Goal: Transaction & Acquisition: Purchase product/service

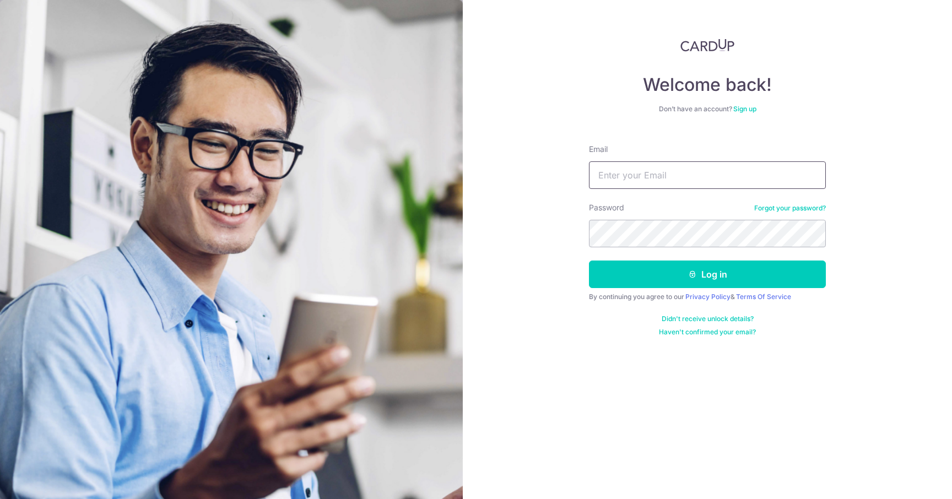
click at [623, 188] on input "Email" at bounding box center [707, 175] width 237 height 28
click at [623, 178] on input "Email" at bounding box center [707, 175] width 237 height 28
click at [703, 192] on form "Email Password Forgot your password? Log in By continuing you agree to our Priv…" at bounding box center [707, 235] width 237 height 201
click at [699, 177] on input "Email" at bounding box center [707, 175] width 237 height 28
type input "e"
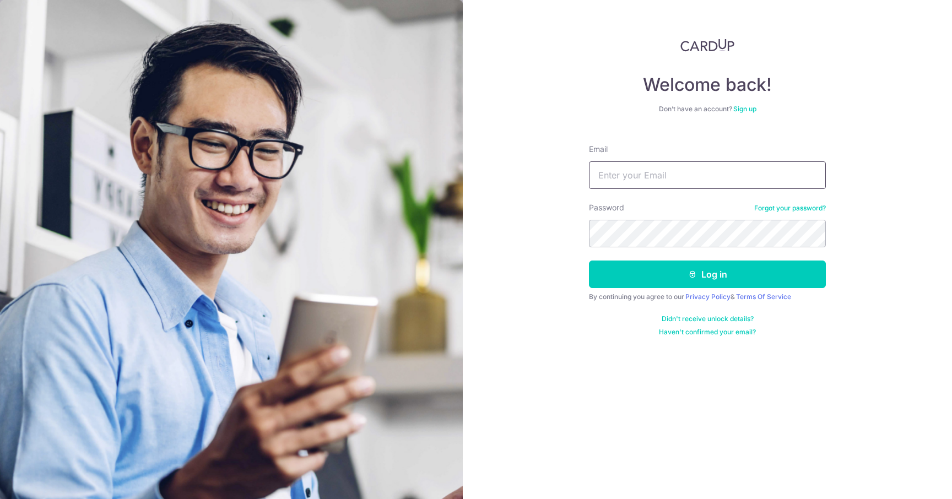
click at [699, 177] on input "Email" at bounding box center [707, 175] width 237 height 28
type input "[EMAIL_ADDRESS][DOMAIN_NAME]"
click at [589, 261] on button "Log in" at bounding box center [707, 275] width 237 height 28
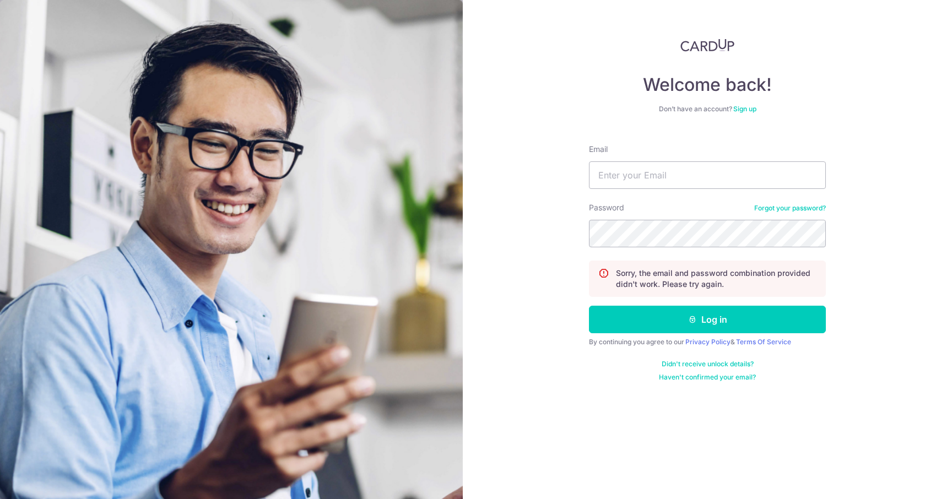
click at [761, 206] on link "Forgot your password?" at bounding box center [790, 208] width 72 height 9
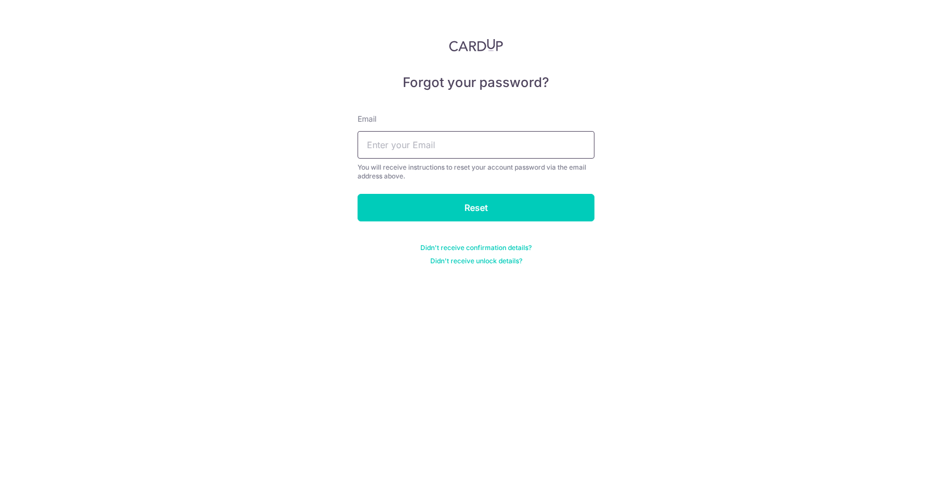
click at [454, 154] on input "text" at bounding box center [475, 145] width 237 height 28
type input "诶"
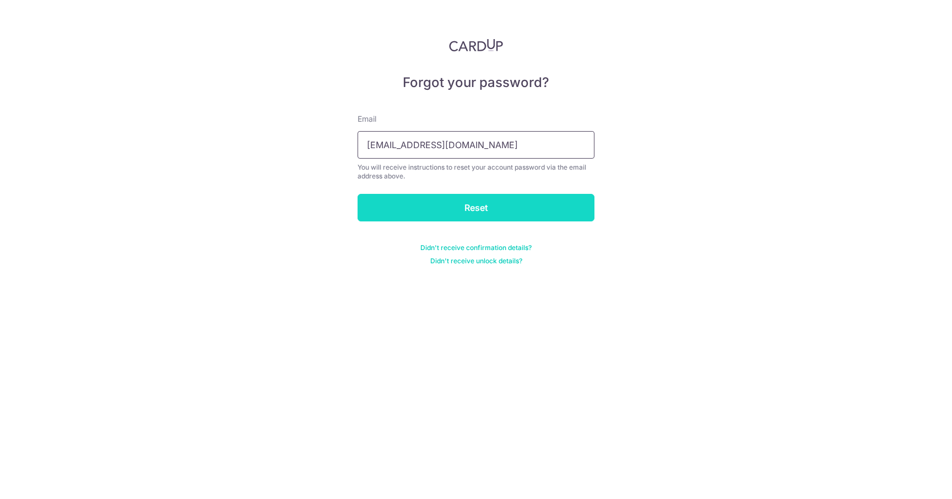
type input "[EMAIL_ADDRESS][DOMAIN_NAME]"
click at [459, 202] on input "Reset" at bounding box center [475, 208] width 237 height 28
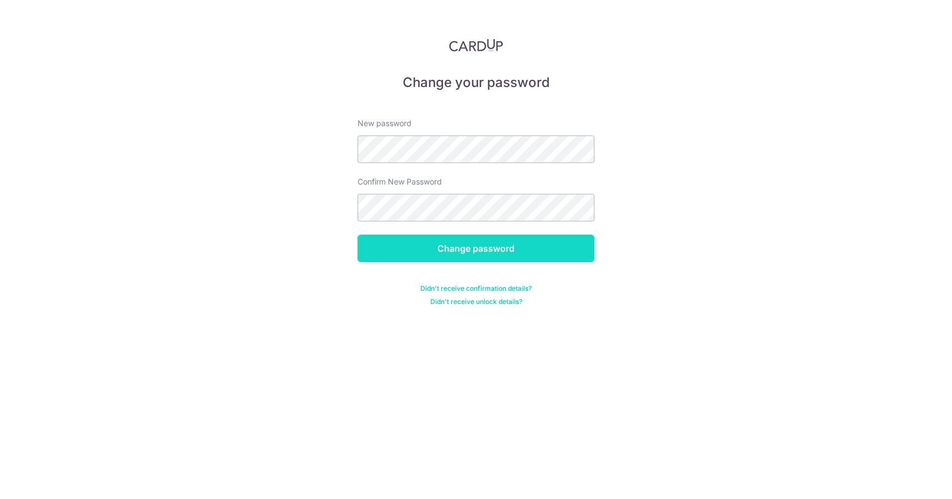
click at [502, 245] on input "Change password" at bounding box center [475, 249] width 237 height 28
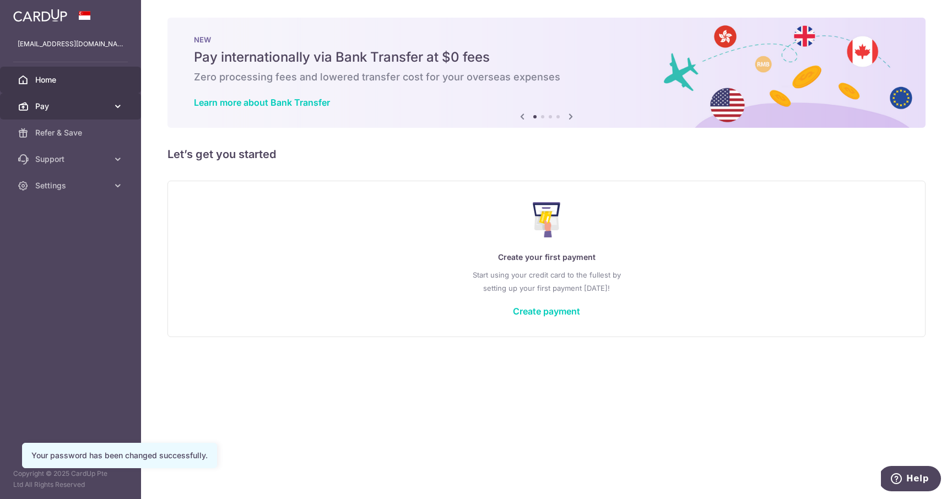
click at [73, 99] on link "Pay" at bounding box center [70, 106] width 141 height 26
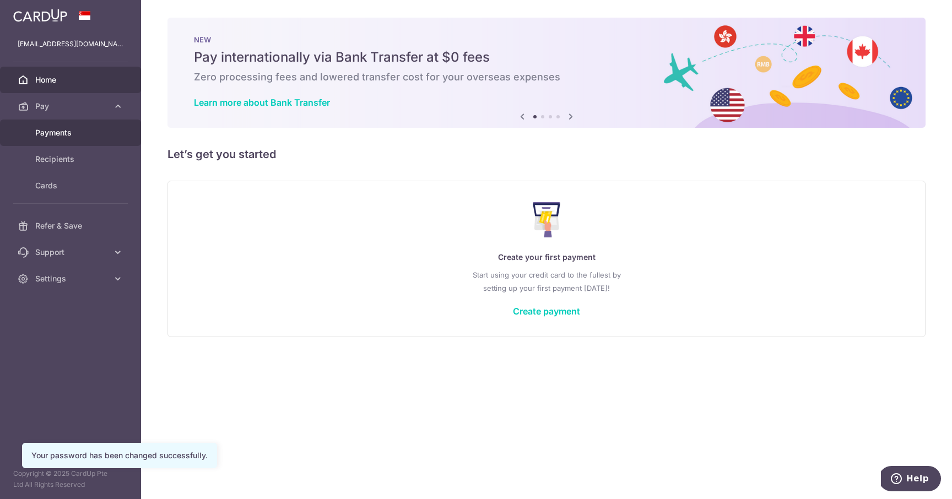
click at [91, 128] on span "Payments" at bounding box center [71, 132] width 73 height 11
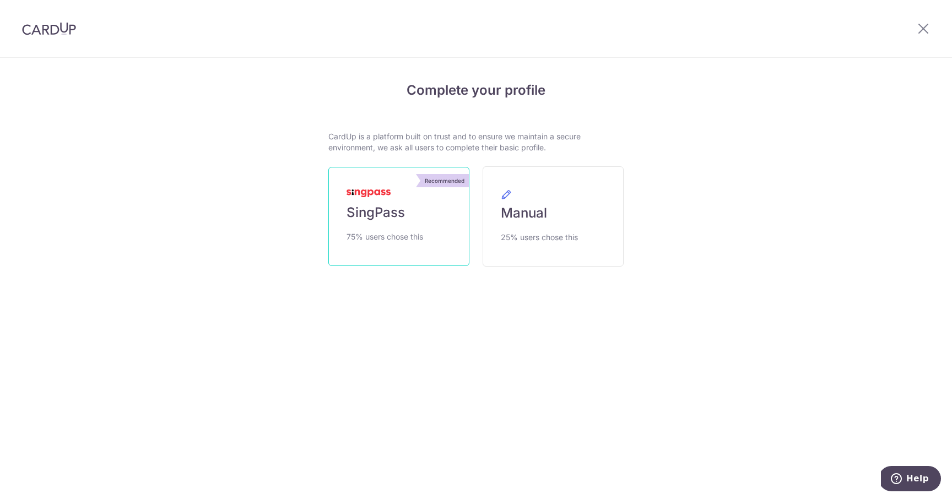
click at [392, 212] on span "SingPass" at bounding box center [375, 213] width 58 height 18
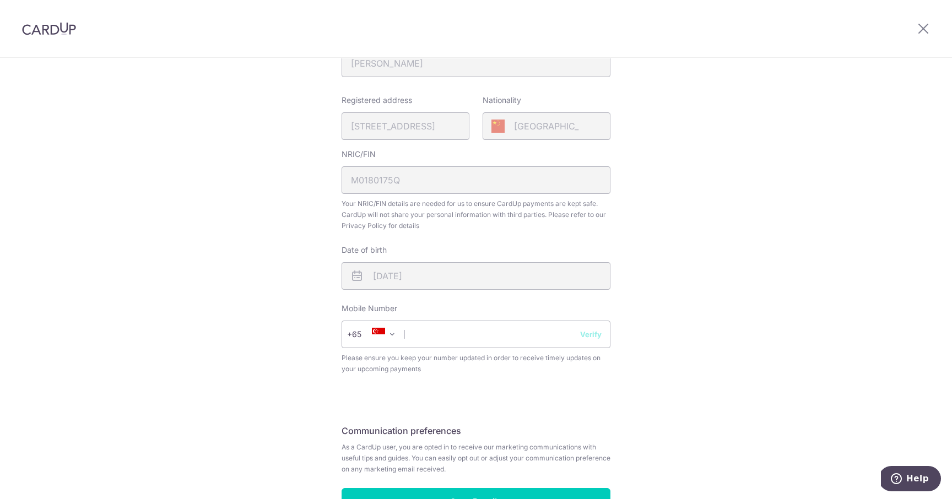
scroll to position [317, 0]
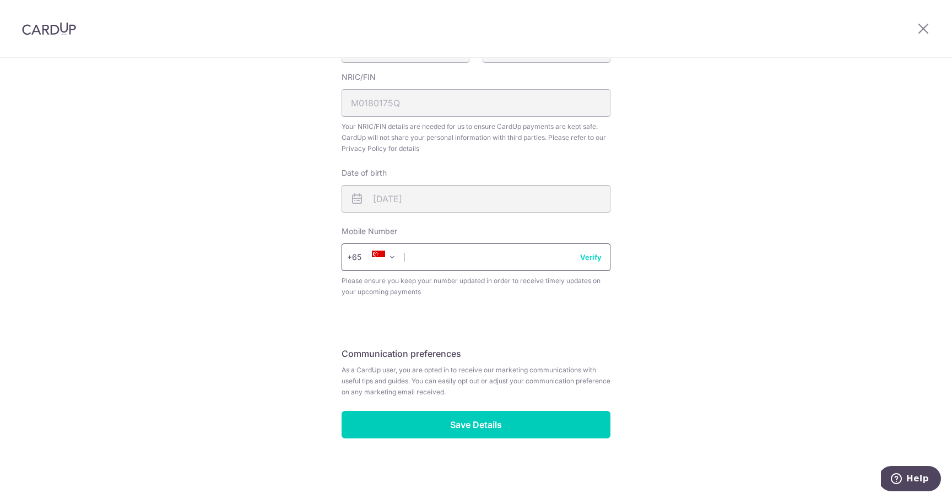
click at [444, 253] on input "text" at bounding box center [475, 257] width 269 height 28
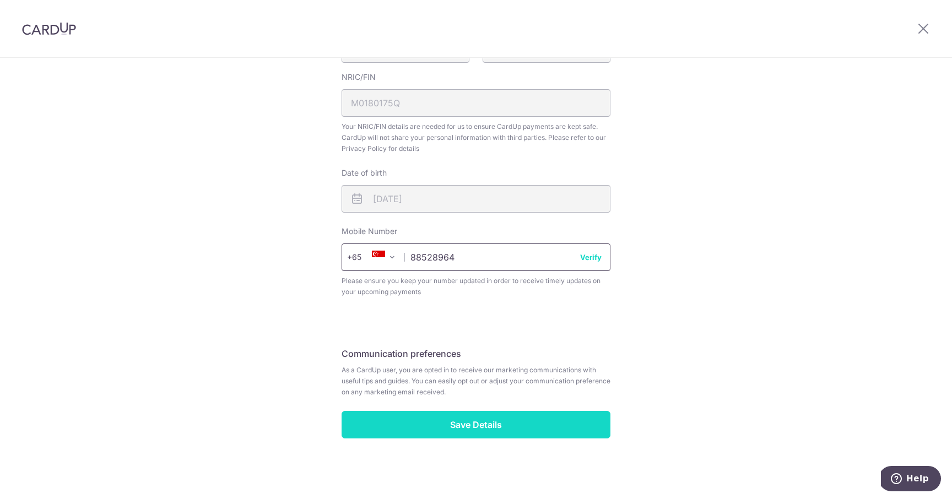
type input "88528964"
click at [442, 422] on input "Save Details" at bounding box center [475, 425] width 269 height 28
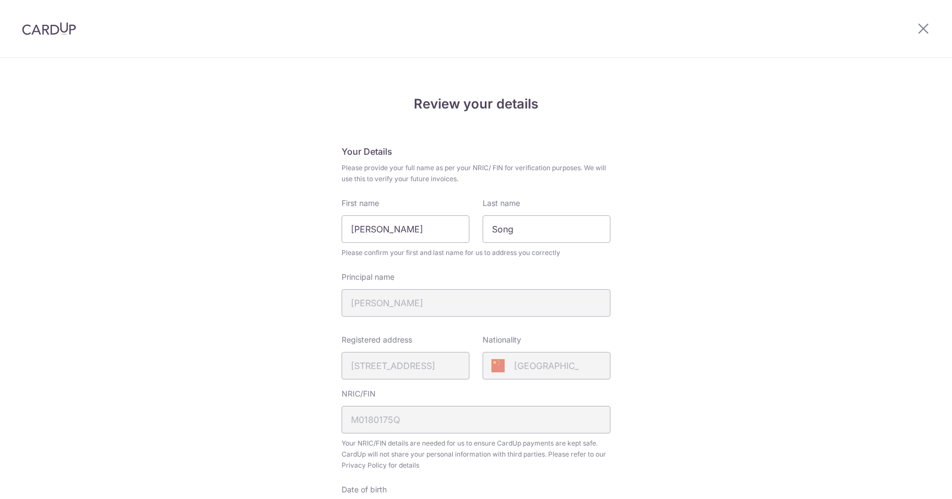
scroll to position [324, 0]
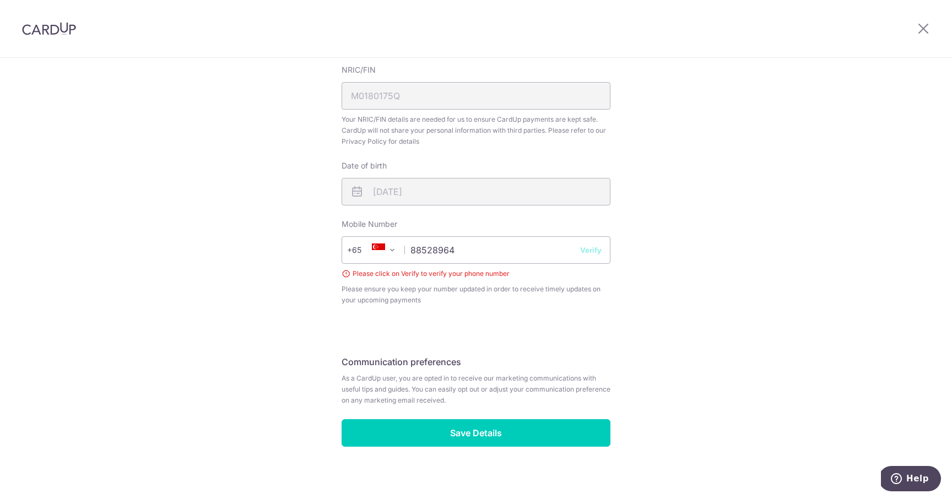
click at [585, 248] on button "Verify" at bounding box center [590, 250] width 21 height 11
drag, startPoint x: 594, startPoint y: 248, endPoint x: 568, endPoint y: 253, distance: 25.8
click at [594, 248] on button "Verify" at bounding box center [590, 250] width 21 height 11
click at [506, 254] on input "88528964" at bounding box center [475, 250] width 269 height 28
click at [583, 249] on button "Verify" at bounding box center [590, 250] width 21 height 11
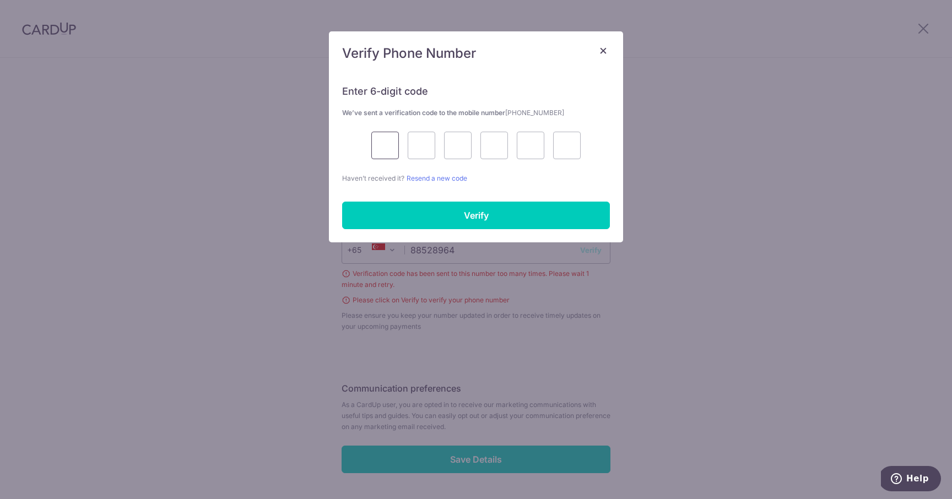
click at [375, 148] on input "text" at bounding box center [385, 146] width 28 height 28
type input "9"
type input "2"
type input "6"
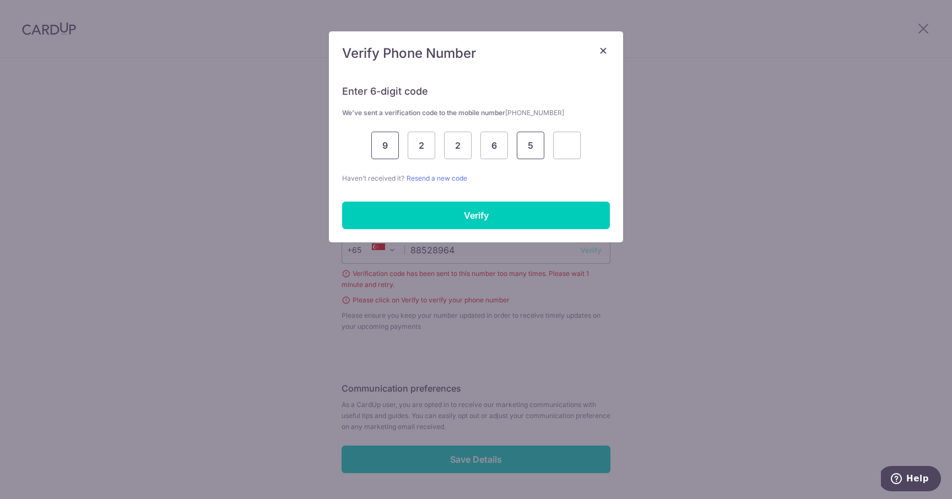
type input "5"
type input "8"
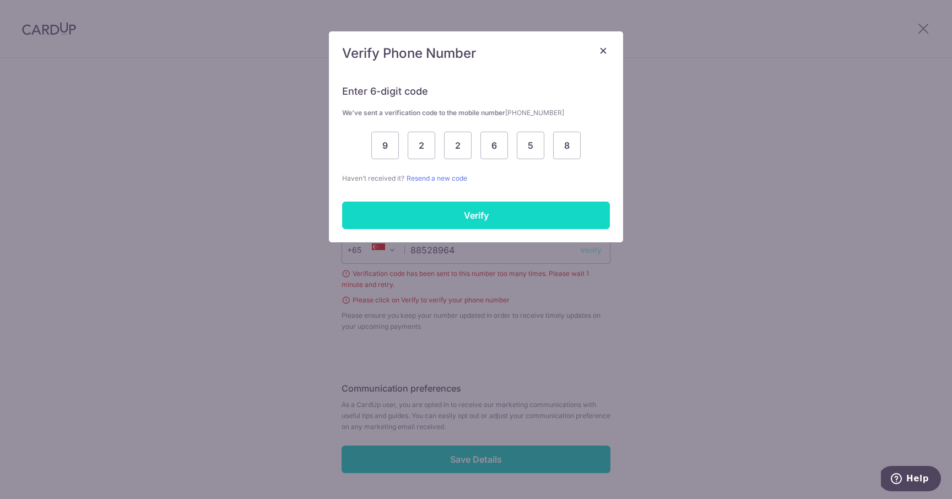
drag, startPoint x: 370, startPoint y: 198, endPoint x: 370, endPoint y: 209, distance: 10.5
click at [370, 198] on div "Enter 6-digit code We’ve sent a verification code to the mobile number +6588528…" at bounding box center [476, 157] width 294 height 171
click at [370, 209] on input "Verify" at bounding box center [476, 216] width 268 height 28
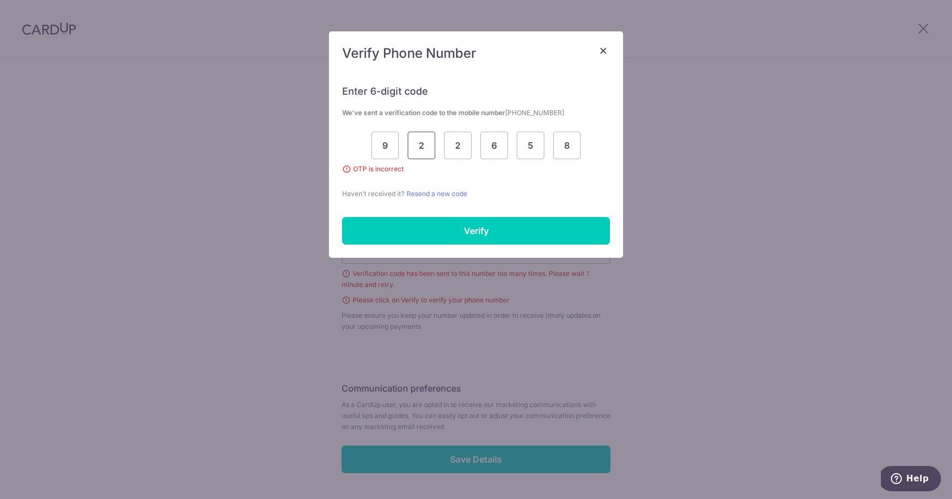
click at [427, 153] on input "2" at bounding box center [422, 146] width 28 height 28
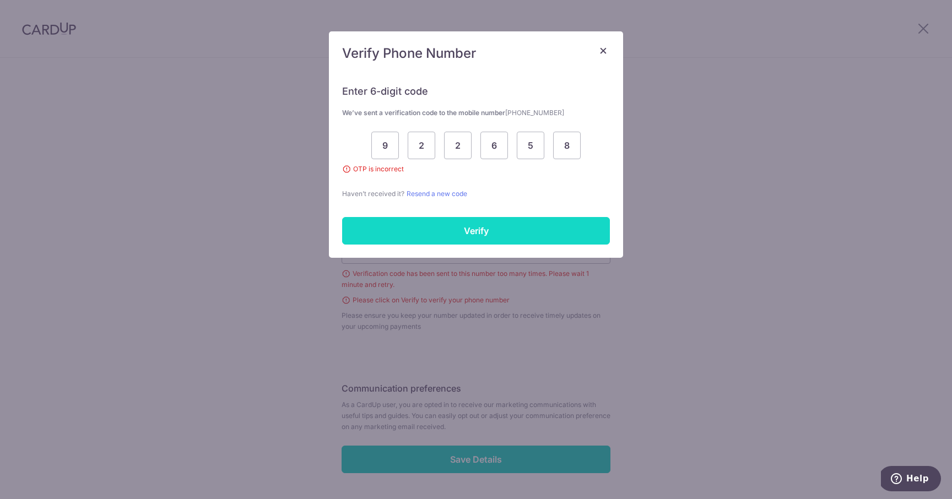
click at [502, 230] on input "Verify" at bounding box center [476, 231] width 268 height 28
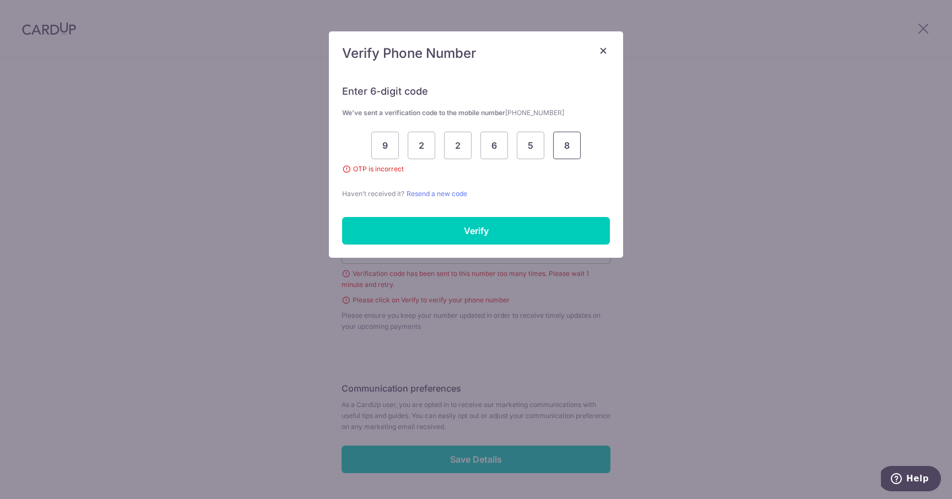
click at [571, 149] on input "8" at bounding box center [567, 146] width 28 height 28
type input "9"
type input "2"
type input "6"
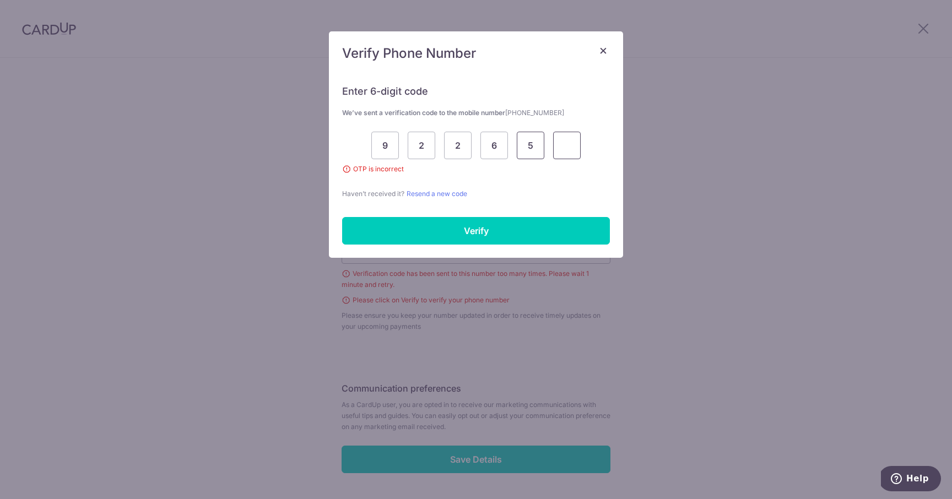
type input "5"
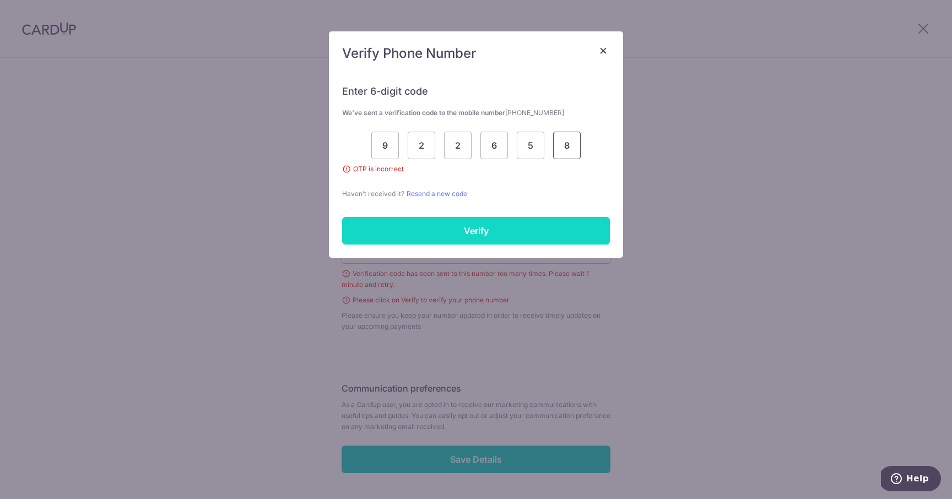
type input "8"
click at [533, 226] on input "Verify" at bounding box center [476, 231] width 268 height 28
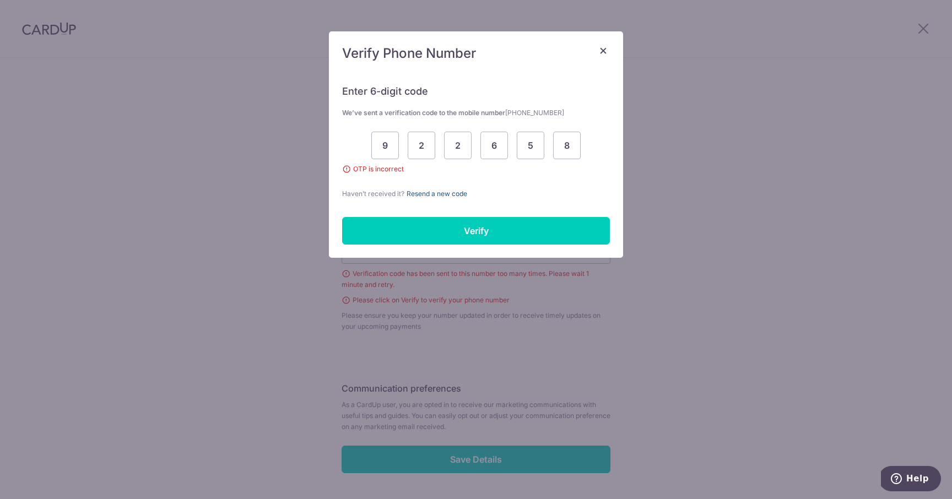
click at [451, 193] on link "Resend a new code" at bounding box center [436, 193] width 61 height 8
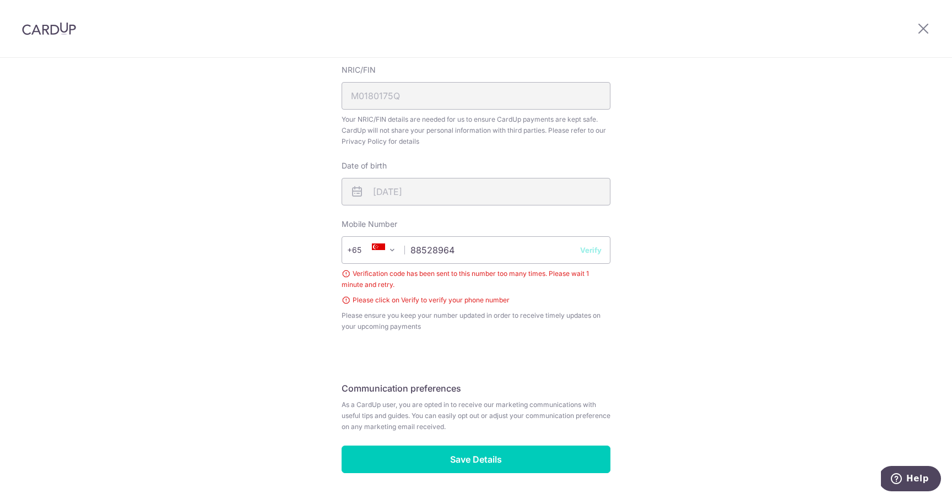
click at [594, 251] on button "Verify" at bounding box center [590, 250] width 21 height 11
click at [523, 298] on div "Please click on Verify to verify your phone number" at bounding box center [475, 300] width 269 height 11
click at [595, 251] on button "Verify" at bounding box center [590, 250] width 21 height 11
click at [539, 247] on input "88528964" at bounding box center [475, 250] width 269 height 28
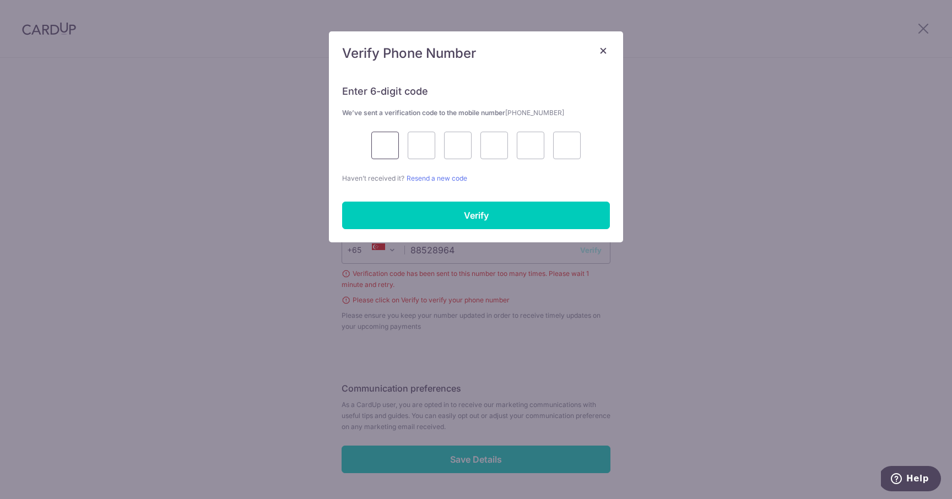
click at [387, 150] on input "text" at bounding box center [385, 146] width 28 height 28
click at [378, 147] on input "text" at bounding box center [385, 146] width 28 height 28
type input "9"
type input "2"
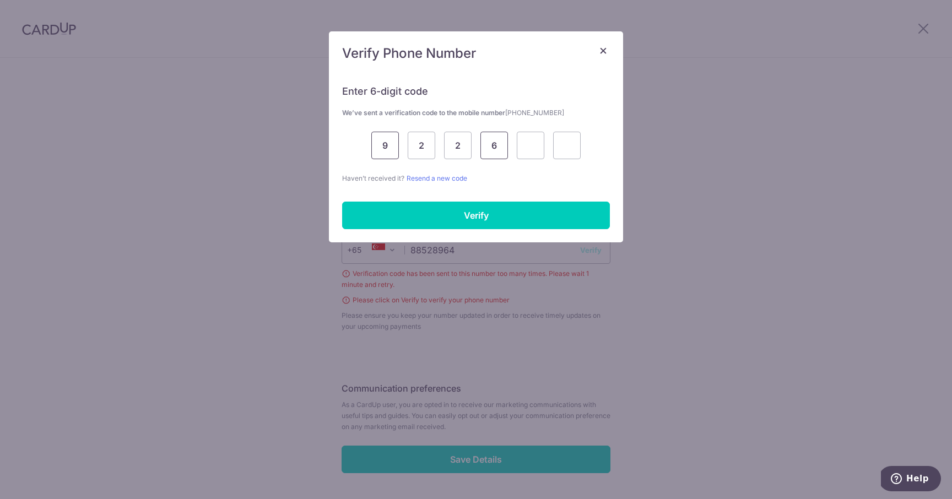
type input "6"
type input "5"
type input "8"
click at [418, 231] on div "Enter 6-digit code We’ve sent a verification code to the mobile number +6588528…" at bounding box center [476, 157] width 294 height 171
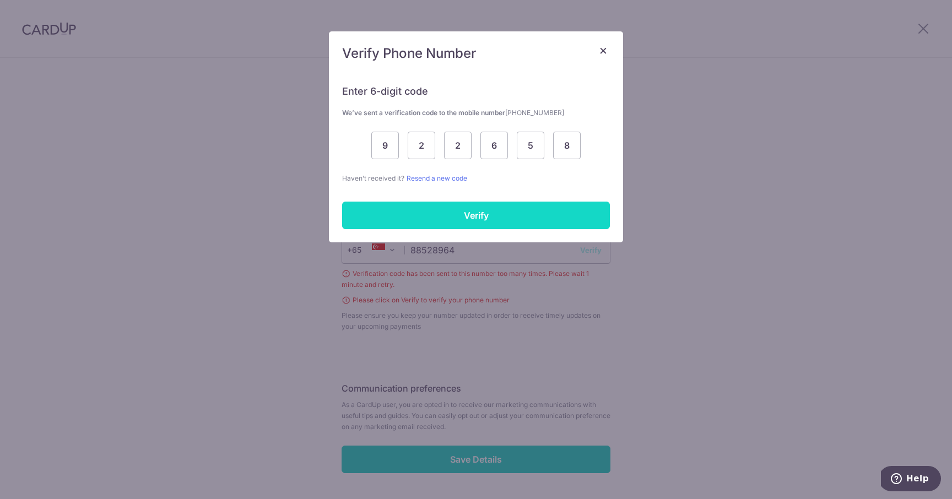
click at [421, 221] on input "Verify" at bounding box center [476, 216] width 268 height 28
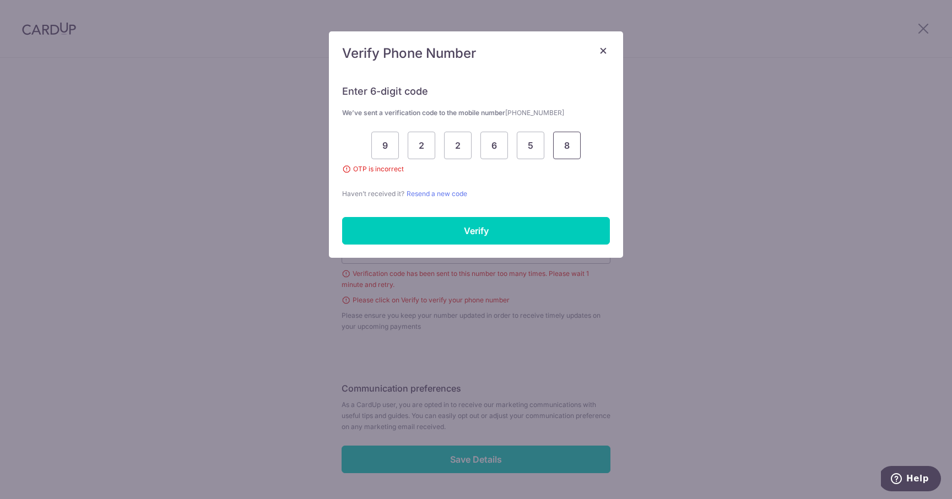
click at [567, 140] on input "8" at bounding box center [567, 146] width 28 height 28
type input "9"
type input "8"
type input "1"
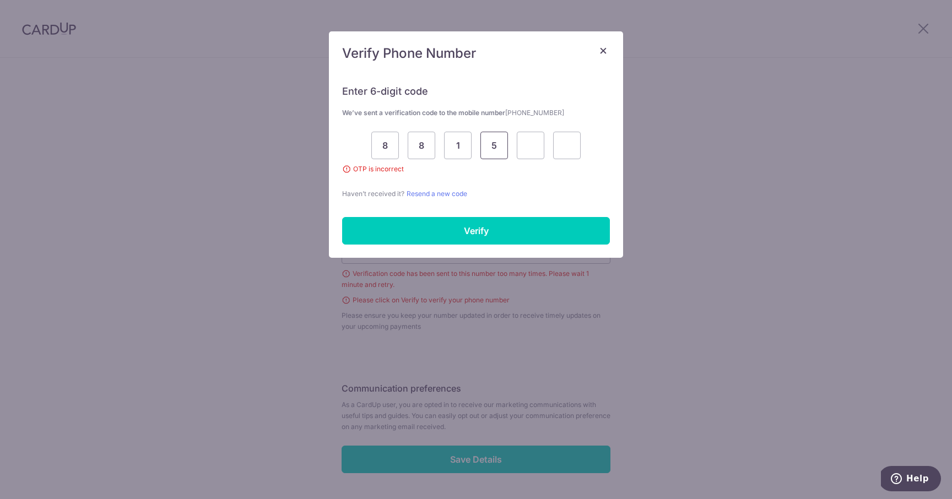
type input "5"
type input "9"
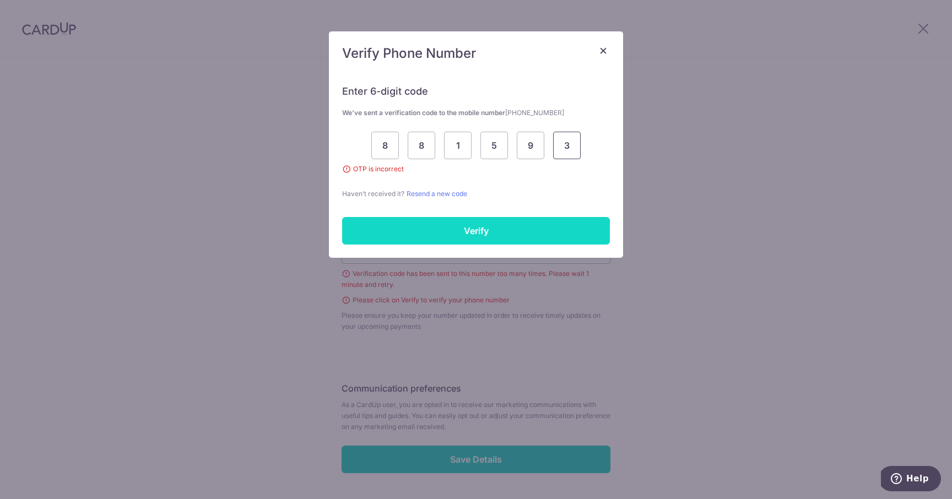
type input "3"
click at [430, 228] on input "Verify" at bounding box center [476, 231] width 268 height 28
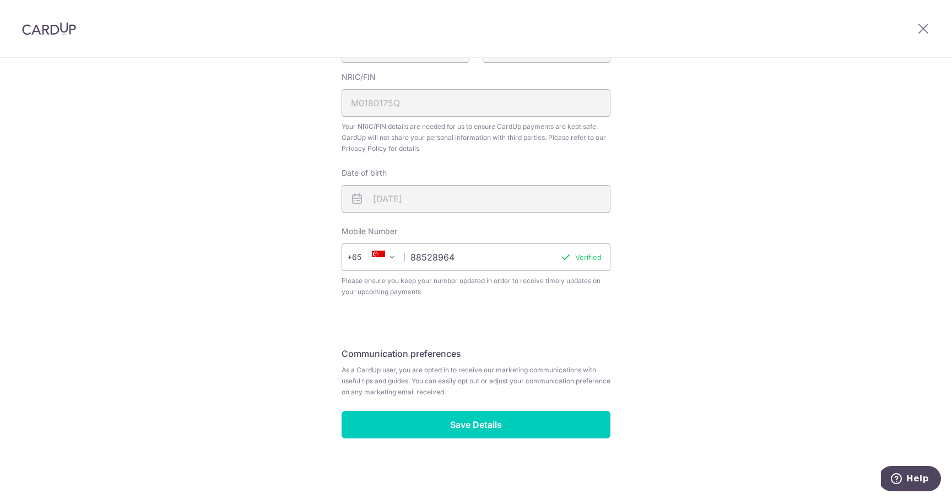
scroll to position [317, 0]
click at [573, 144] on span "Your NRIC/FIN details are needed for us to ensure CardUp payments are kept safe…" at bounding box center [475, 137] width 269 height 33
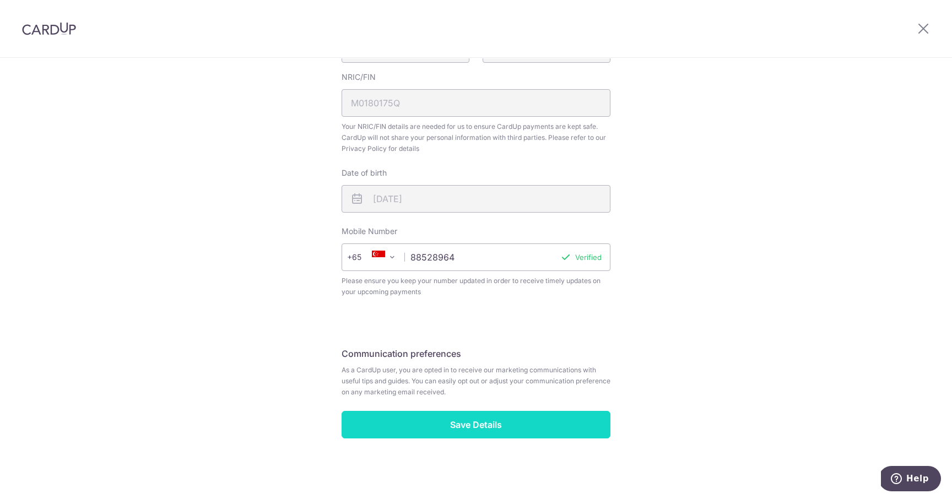
click at [523, 430] on input "Save Details" at bounding box center [475, 425] width 269 height 28
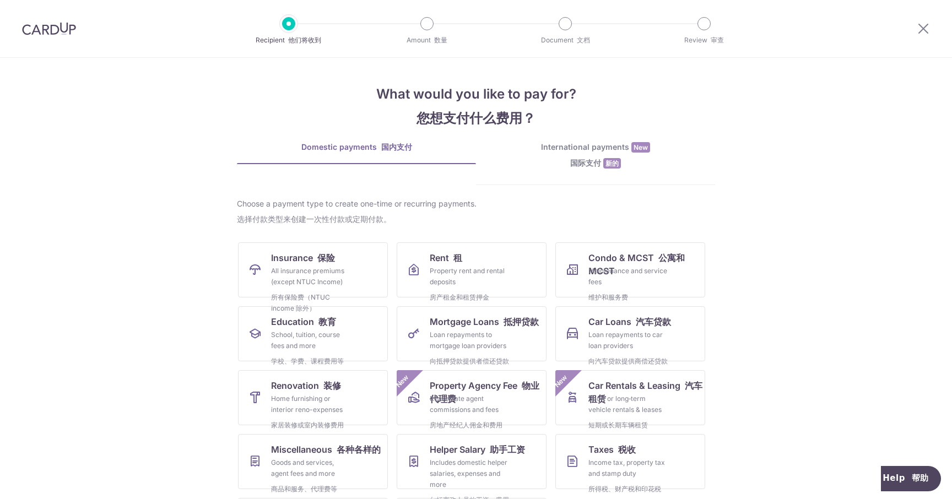
click at [575, 165] on font "国际支付 新的" at bounding box center [595, 163] width 51 height 10
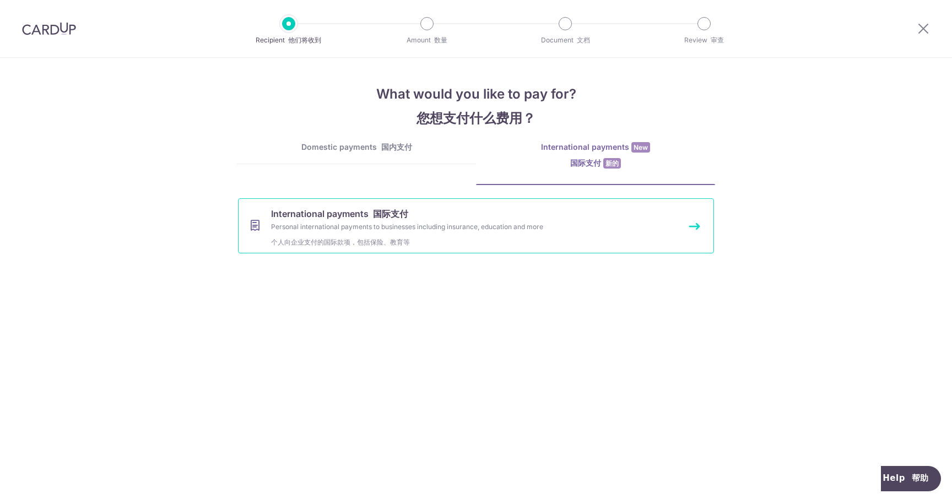
click at [552, 232] on div "Personal international payments to businesses including insurance, education an…" at bounding box center [461, 236] width 381 height 31
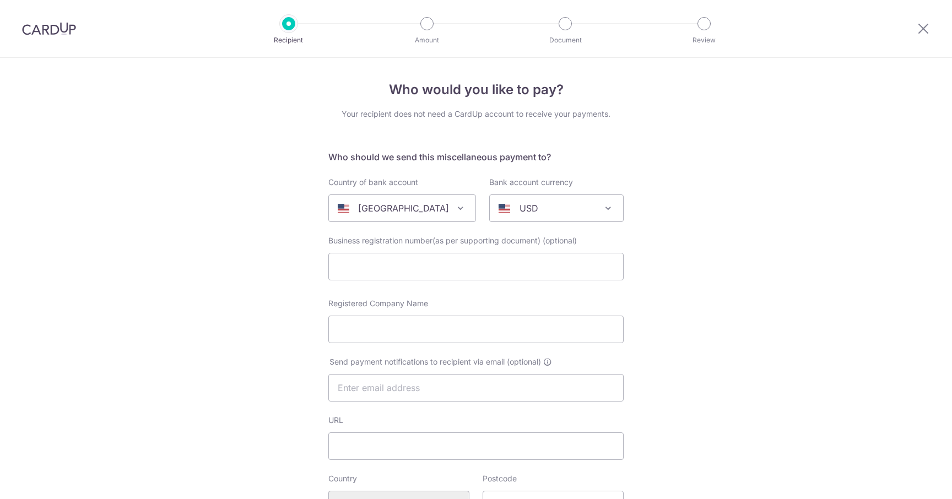
select select
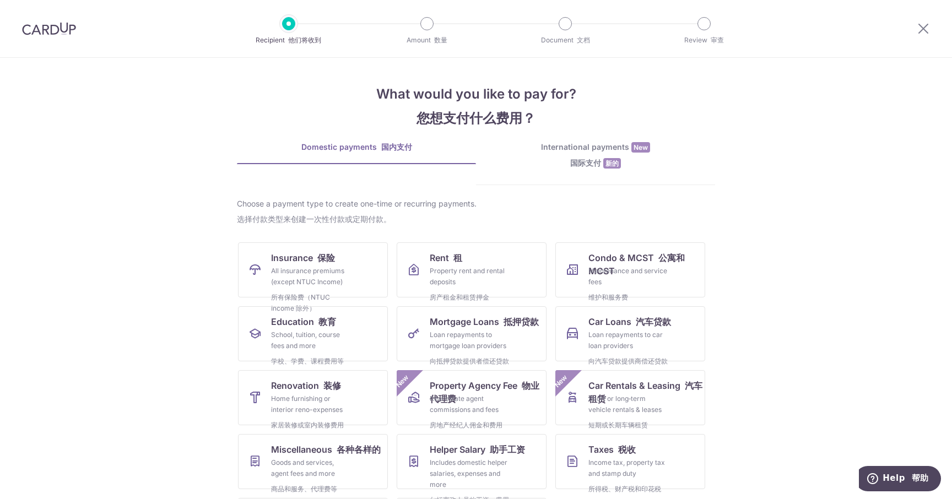
scroll to position [75, 0]
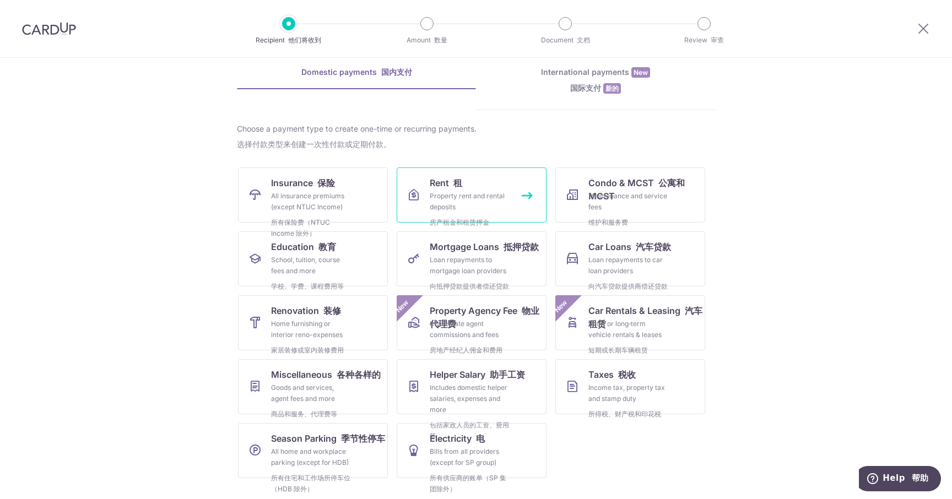
click at [442, 196] on div "Property rent and rental deposits 房产租金和租赁押金" at bounding box center [469, 212] width 79 height 42
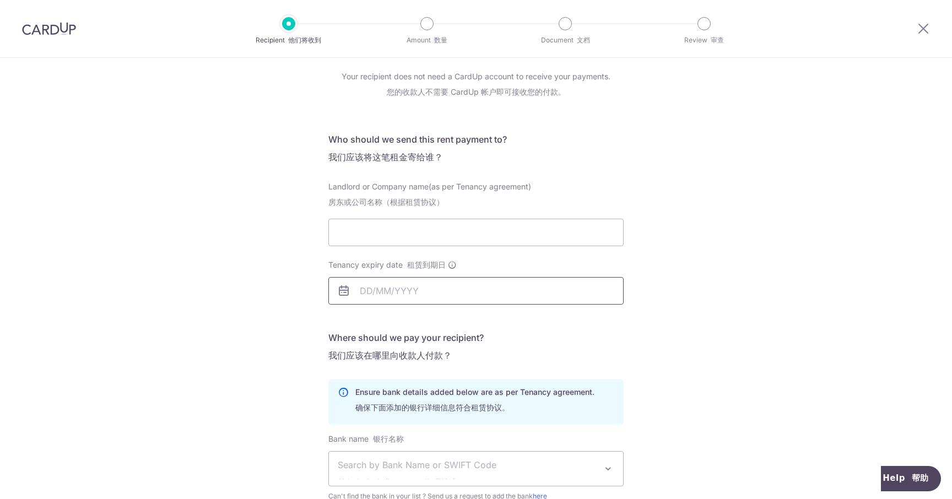
scroll to position [255, 0]
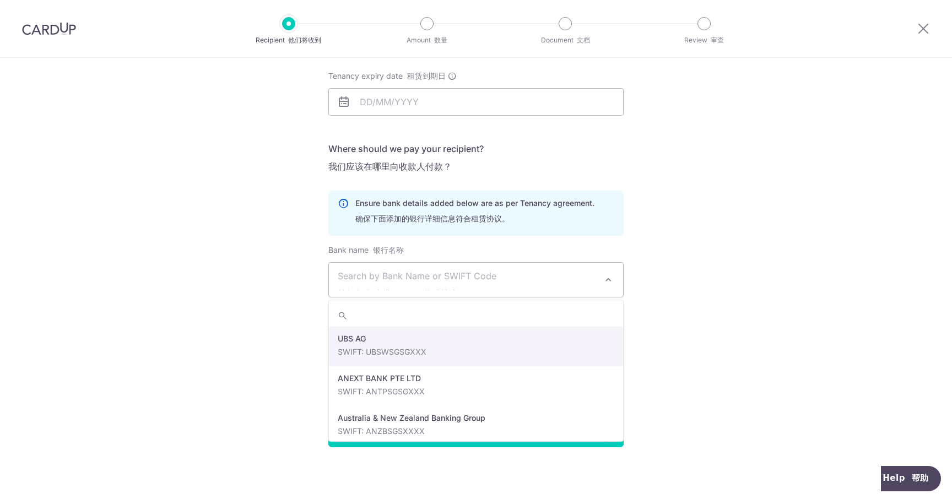
click at [447, 270] on span "Search by Bank Name or SWIFT Code 按银行名称或 SWIFT 代码搜索" at bounding box center [467, 279] width 259 height 21
click at [340, 201] on icon at bounding box center [343, 213] width 11 height 31
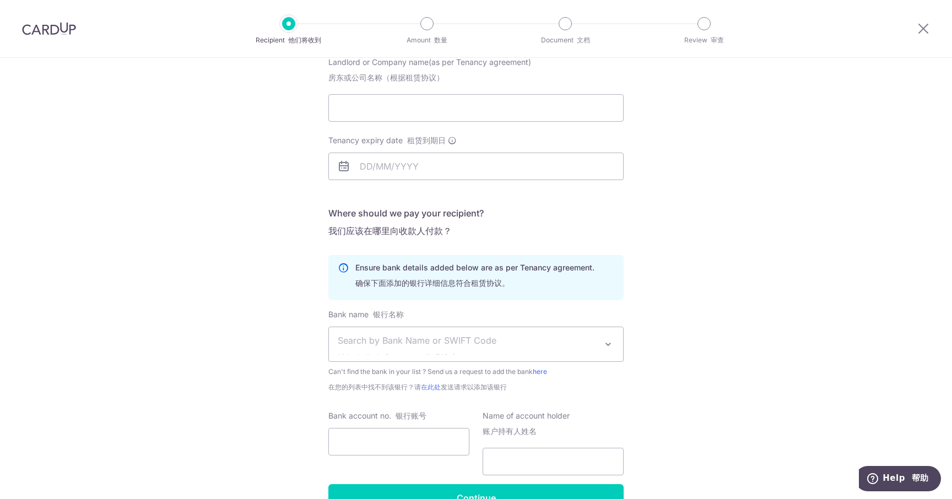
click at [425, 281] on font "确保下面添加的银行详细信息符合租赁协议。" at bounding box center [432, 283] width 154 height 10
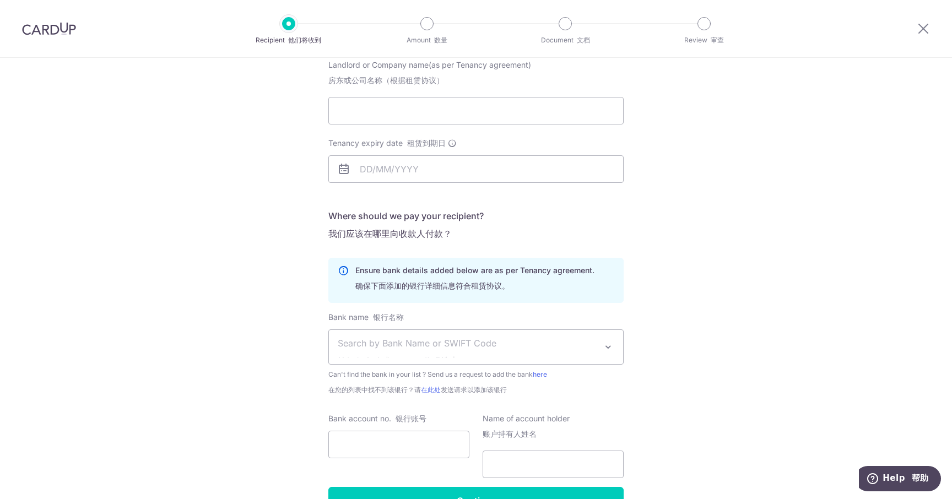
click at [427, 272] on p "Ensure bank details added below are as per Tenancy agreement. 确保下面添加的银行详细信息符合租赁…" at bounding box center [474, 280] width 239 height 31
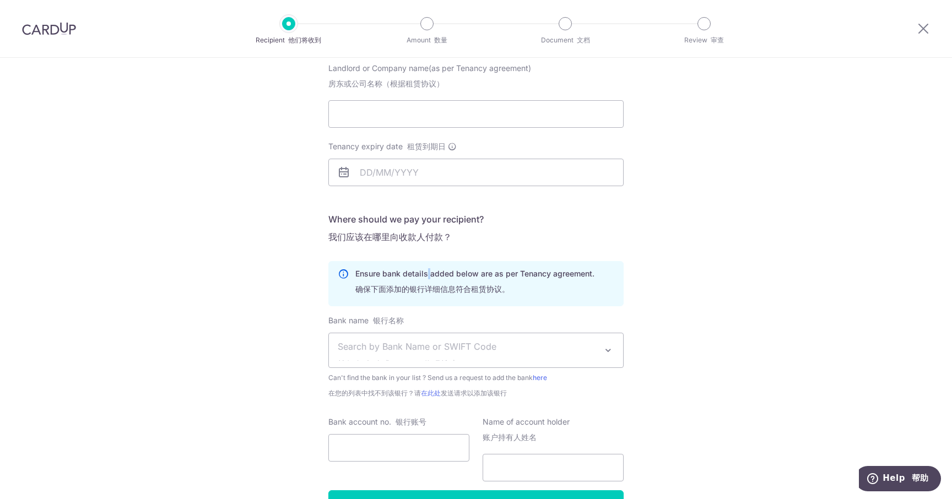
click at [427, 272] on p "Ensure bank details added below are as per Tenancy agreement. 确保下面添加的银行详细信息符合租赁…" at bounding box center [474, 283] width 239 height 31
click at [427, 272] on p "Ensure bank details added below are as per Tenancy agreement. 确保下面添加的银行详细信息符合租赁…" at bounding box center [474, 284] width 239 height 31
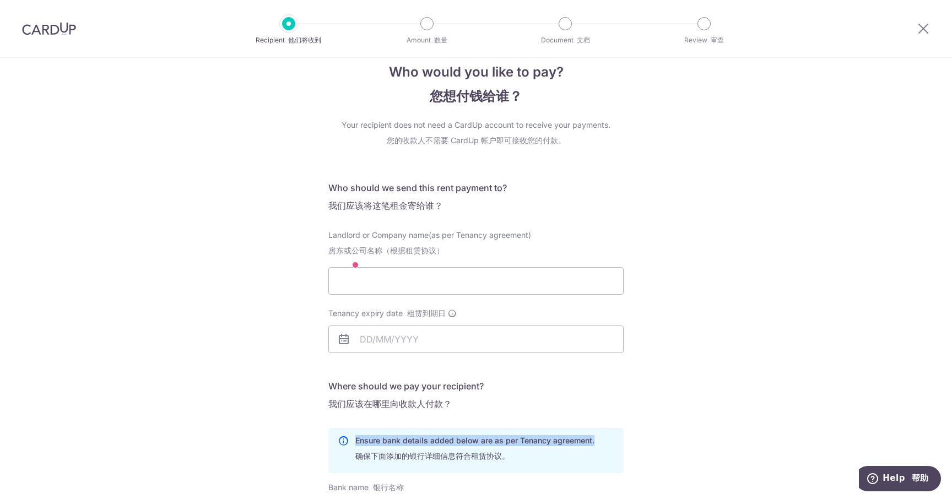
scroll to position [0, 0]
